Goal: Entertainment & Leisure: Consume media (video, audio)

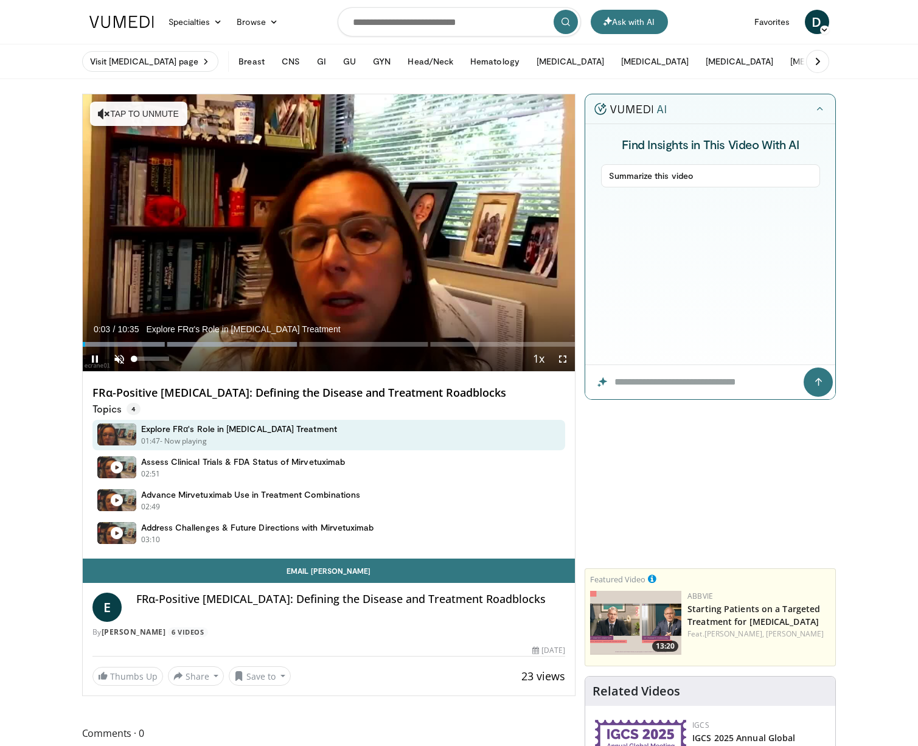
click at [120, 365] on span "Video Player" at bounding box center [119, 359] width 24 height 24
